Goal: Find specific page/section: Find specific page/section

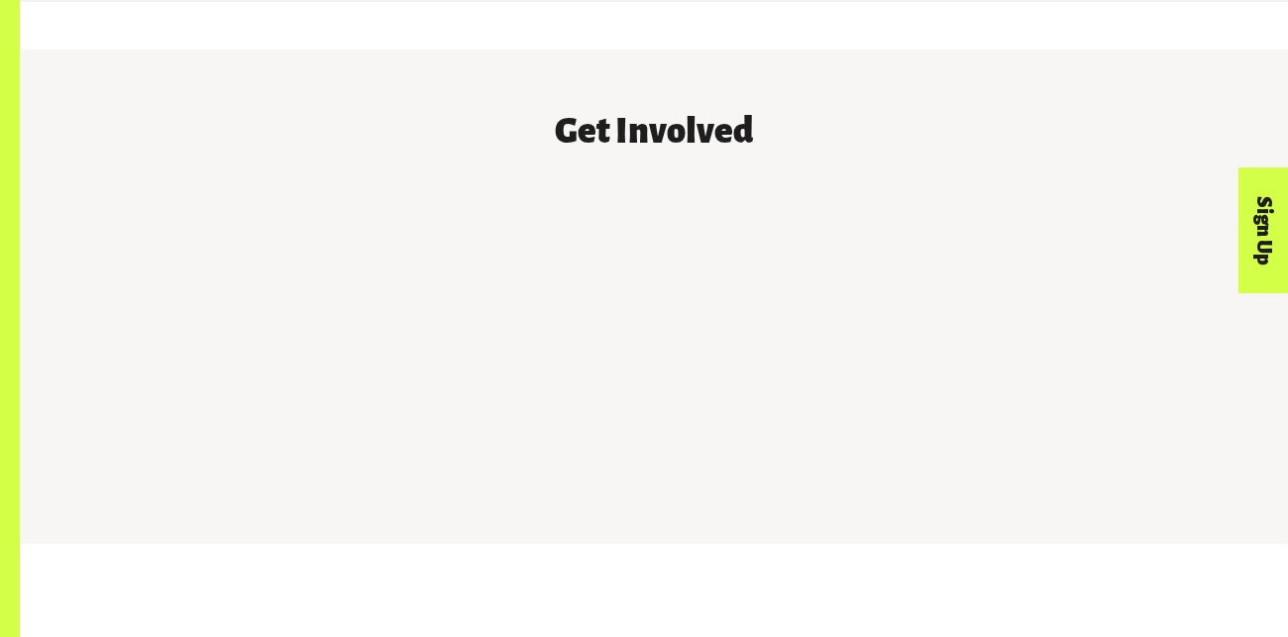
scroll to position [1685, 0]
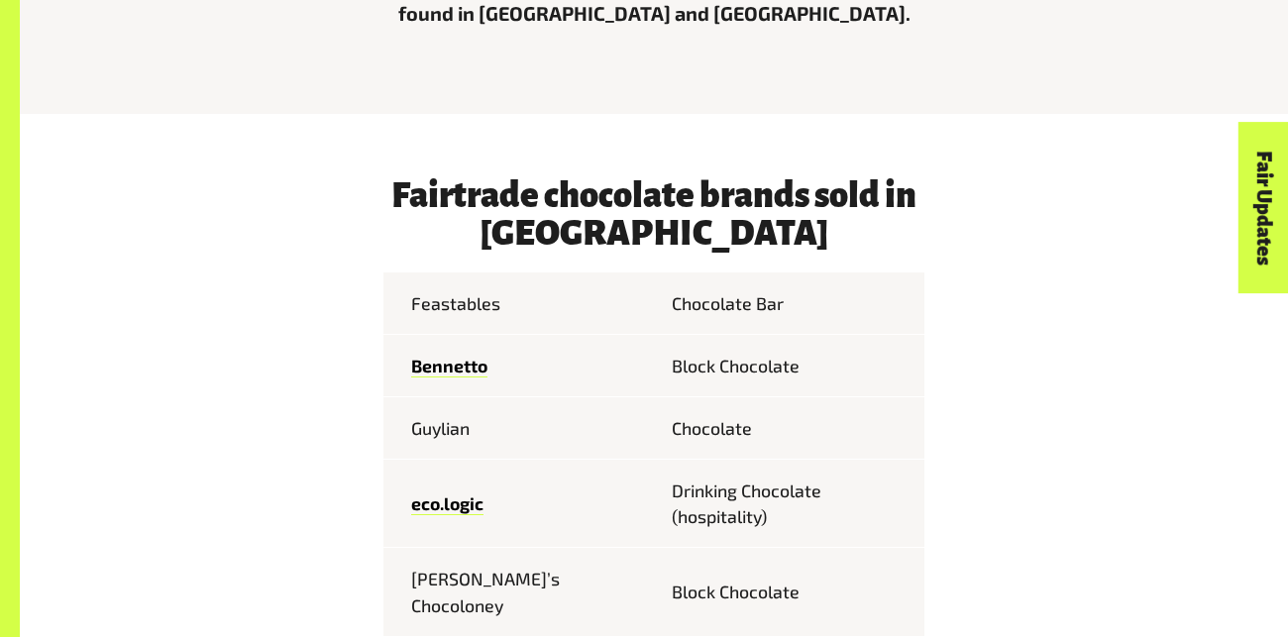
scroll to position [840, 0]
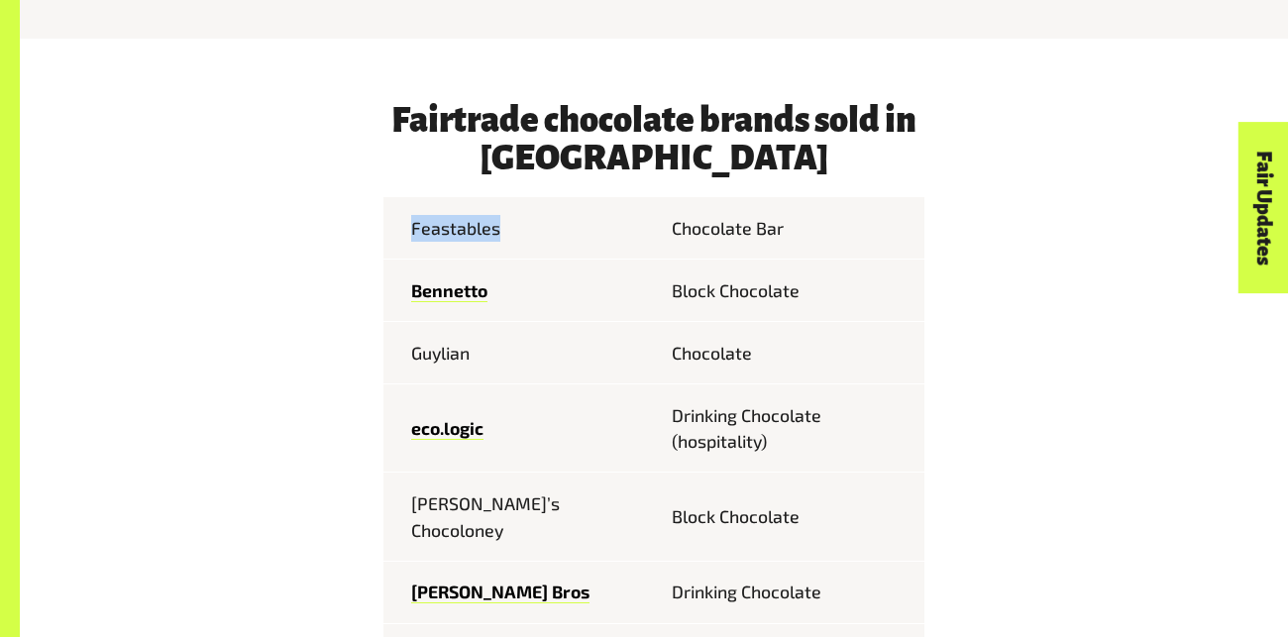
drag, startPoint x: 574, startPoint y: 236, endPoint x: 402, endPoint y: 229, distance: 171.6
click at [402, 229] on td "Feastables" at bounding box center [519, 227] width 271 height 61
copy td "Feastables"
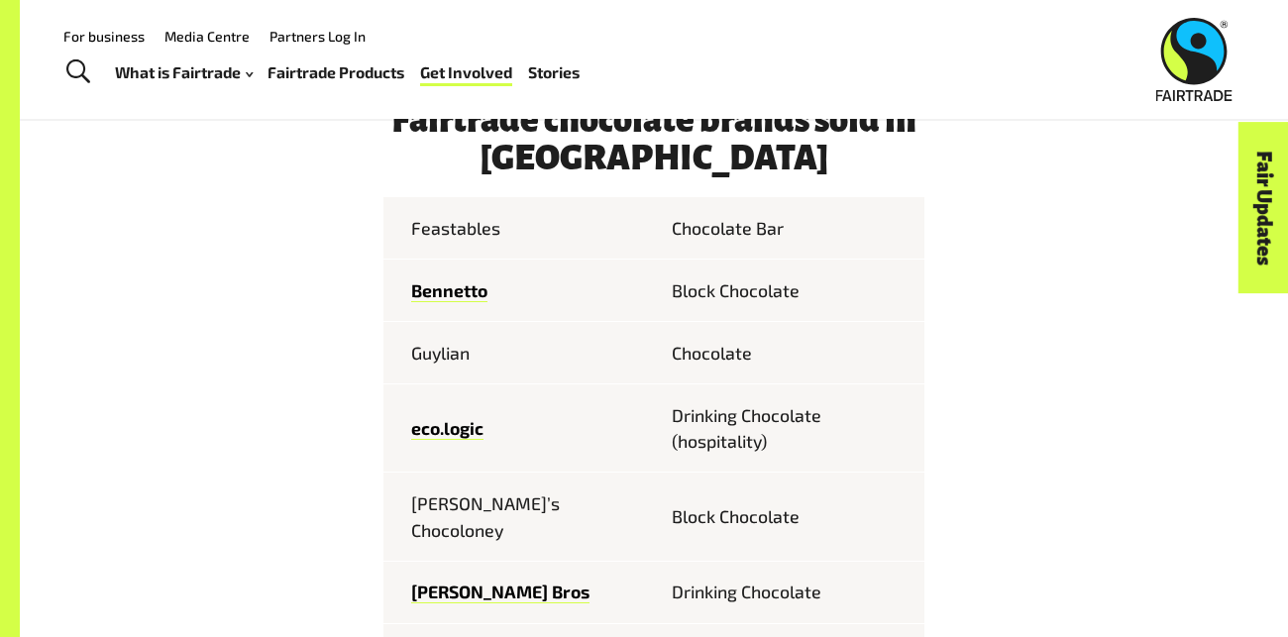
click at [513, 296] on td "Bennetto" at bounding box center [519, 290] width 271 height 62
drag, startPoint x: 513, startPoint y: 296, endPoint x: 402, endPoint y: 288, distance: 111.3
click at [402, 288] on td "Bennetto" at bounding box center [519, 290] width 271 height 62
copy link "Bennetto"
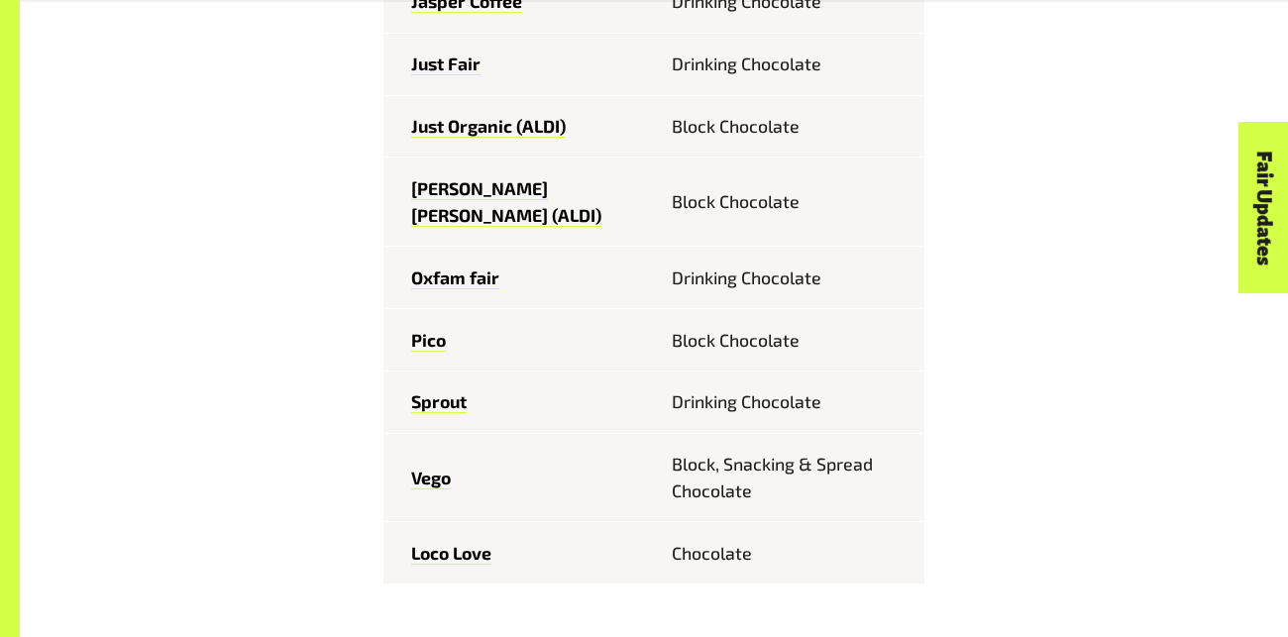
scroll to position [1495, 0]
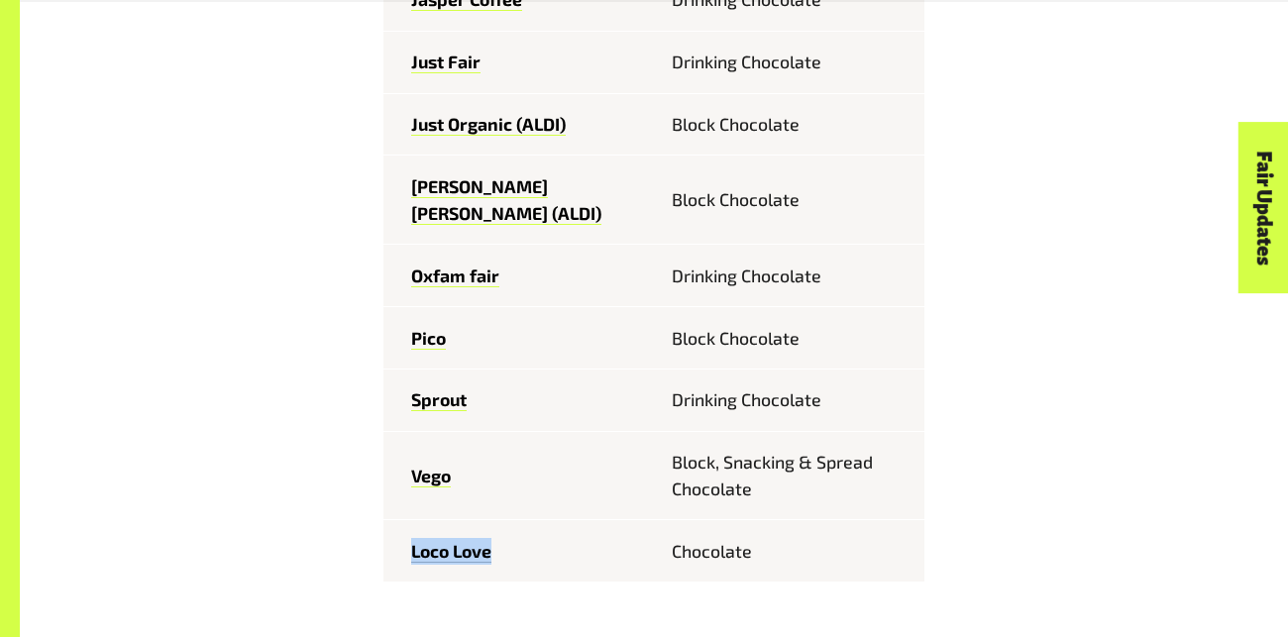
drag, startPoint x: 524, startPoint y: 480, endPoint x: 412, endPoint y: 490, distance: 112.4
click at [412, 520] on td "Loco Love" at bounding box center [519, 551] width 271 height 62
copy link "Loco Love"
